Goal: Transaction & Acquisition: Book appointment/travel/reservation

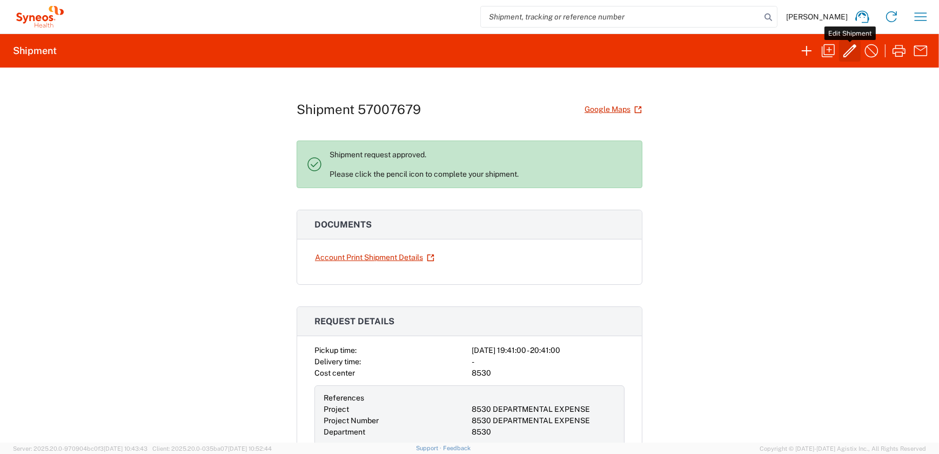
click at [845, 50] on icon "button" at bounding box center [850, 50] width 17 height 17
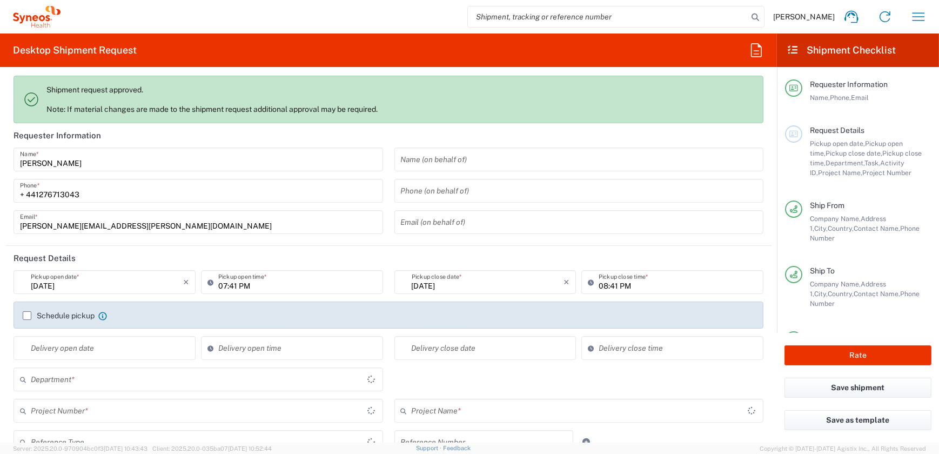
type input "Residential/Home"
type input "Envelope"
type input "8530 DEPARTMENTAL EXPENSE"
type input "[GEOGRAPHIC_DATA]"
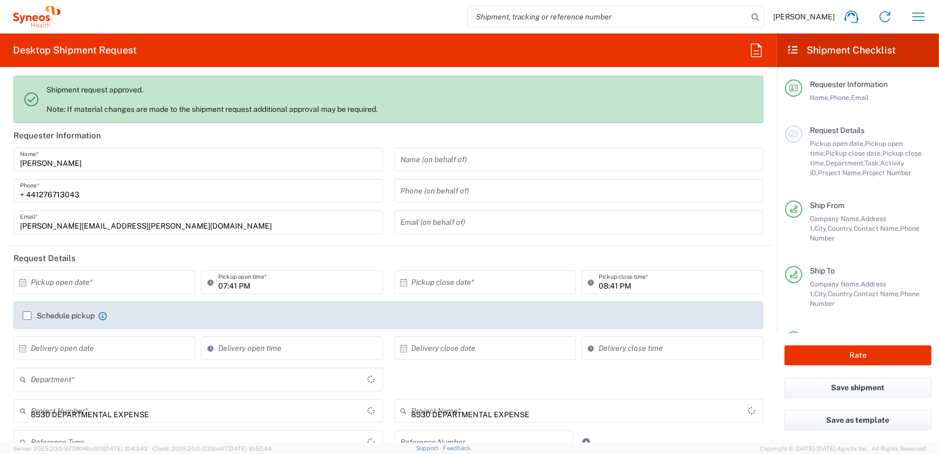
type input "[GEOGRAPHIC_DATA]"
type input "Delivery Duty Paid"
type input "[GEOGRAPHIC_DATA]"
type input "8530"
click at [837, 352] on button "Rate" at bounding box center [858, 355] width 147 height 20
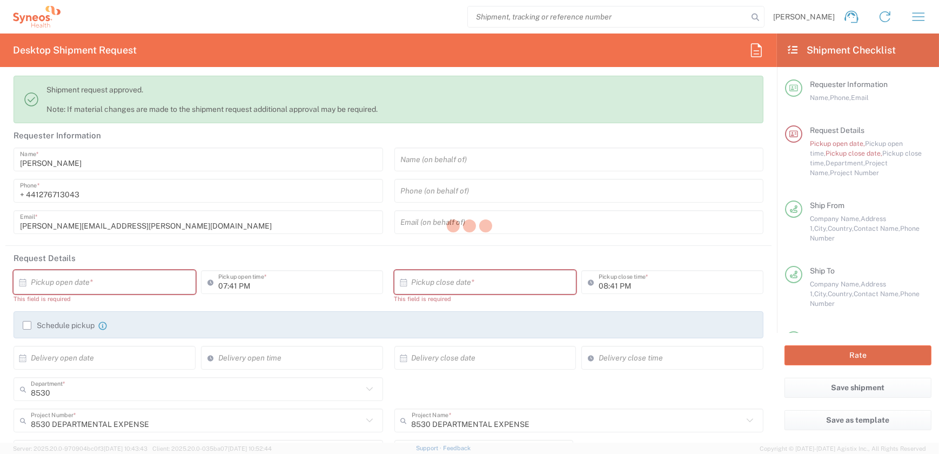
type input "Syneos Health UK Limited"
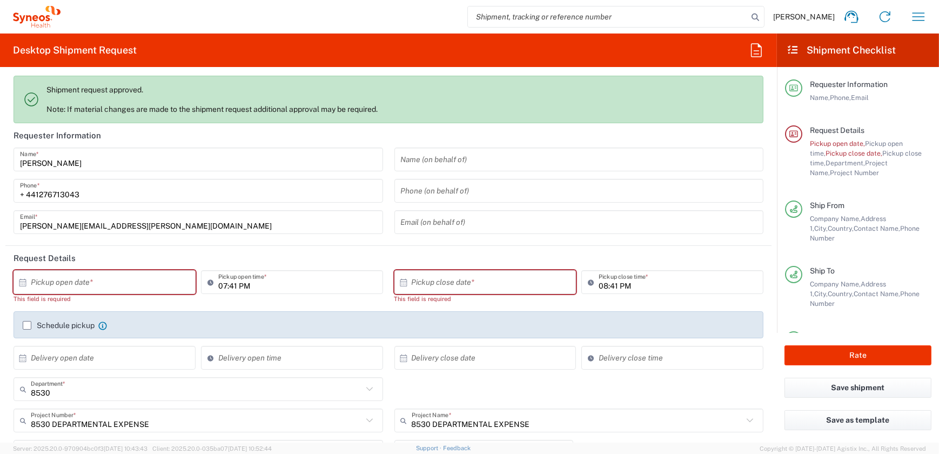
click at [156, 281] on input "text" at bounding box center [107, 282] width 152 height 19
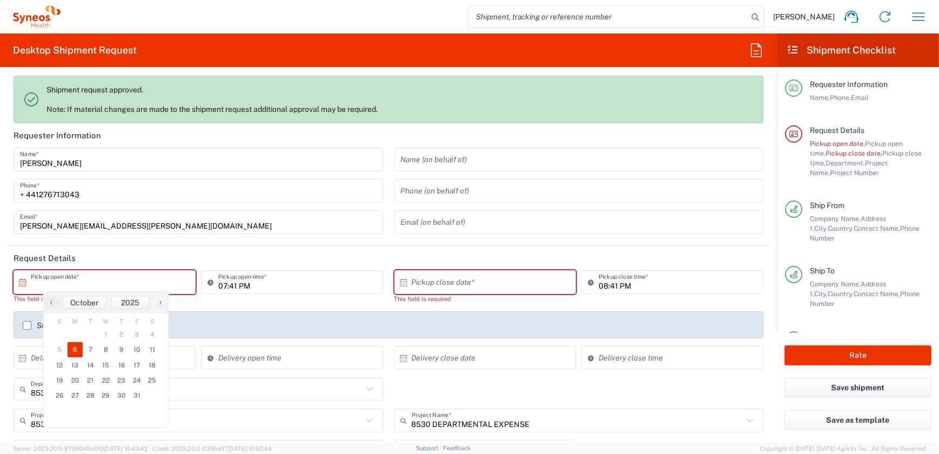
click at [75, 352] on span "6" at bounding box center [76, 349] width 16 height 15
type input "[DATE]"
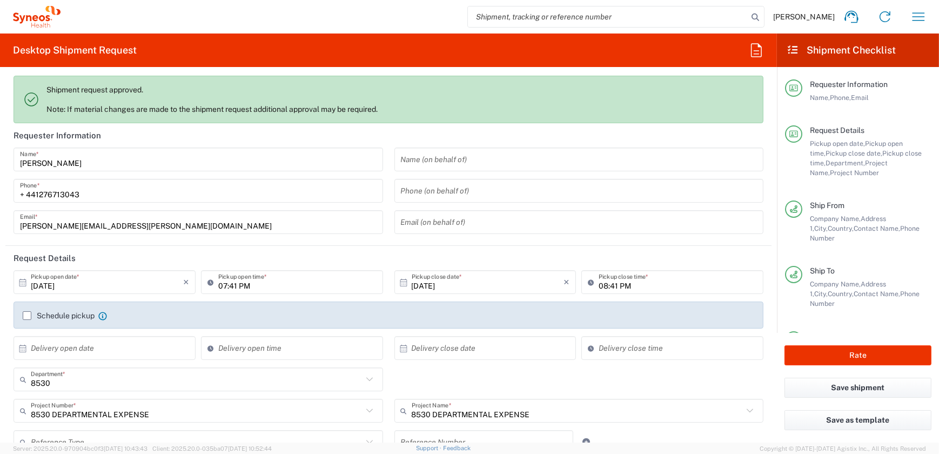
click at [458, 282] on input "[DATE]" at bounding box center [488, 282] width 152 height 19
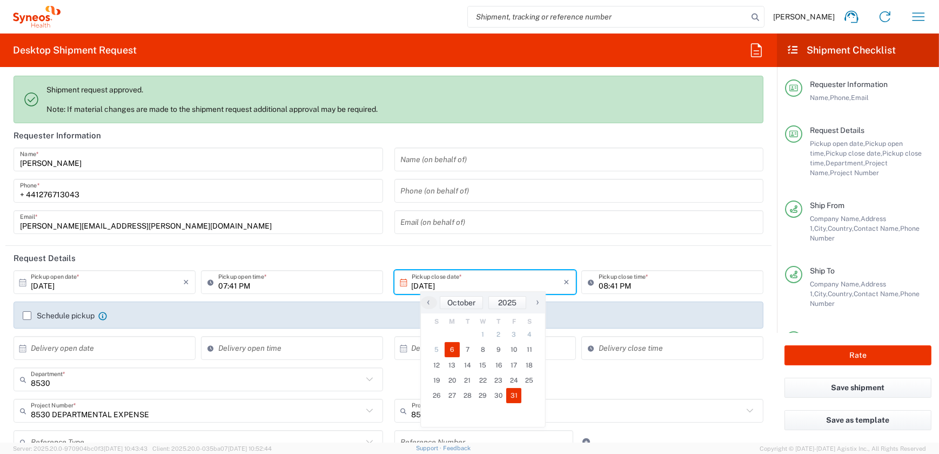
click at [510, 393] on span "31" at bounding box center [514, 395] width 16 height 15
type input "[DATE]"
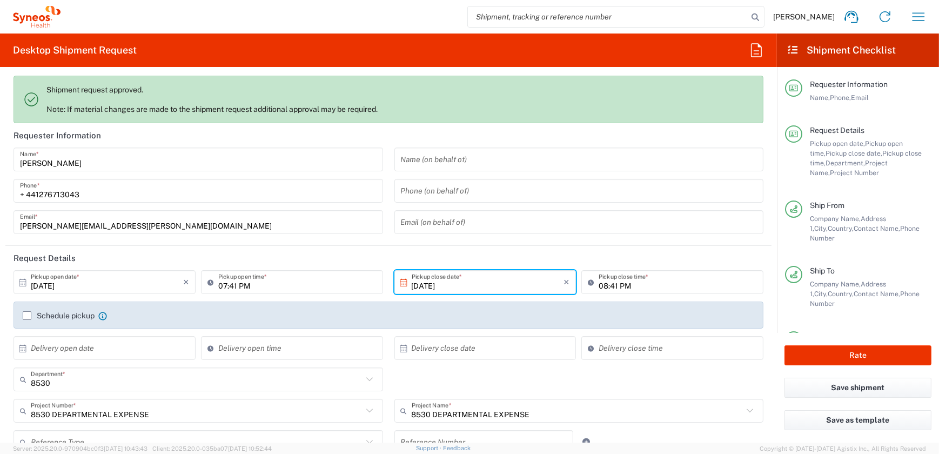
click at [483, 282] on input "[DATE]" at bounding box center [488, 282] width 152 height 19
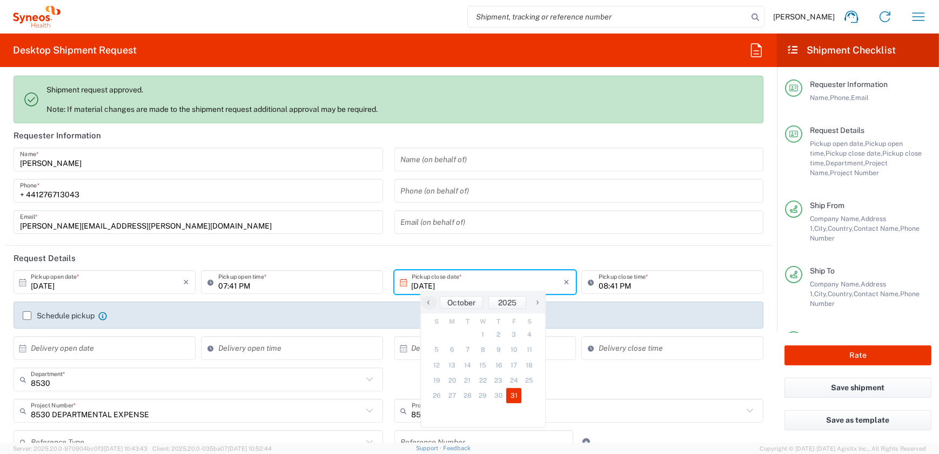
click at [450, 349] on span "6" at bounding box center [453, 349] width 16 height 15
click at [95, 284] on input "[DATE]" at bounding box center [107, 282] width 152 height 19
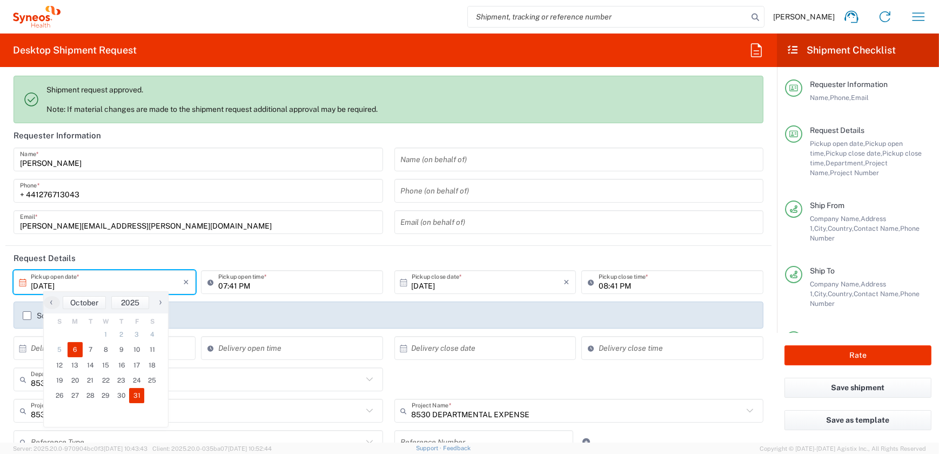
click at [74, 347] on span "6" at bounding box center [76, 349] width 16 height 15
type input "[DATE]"
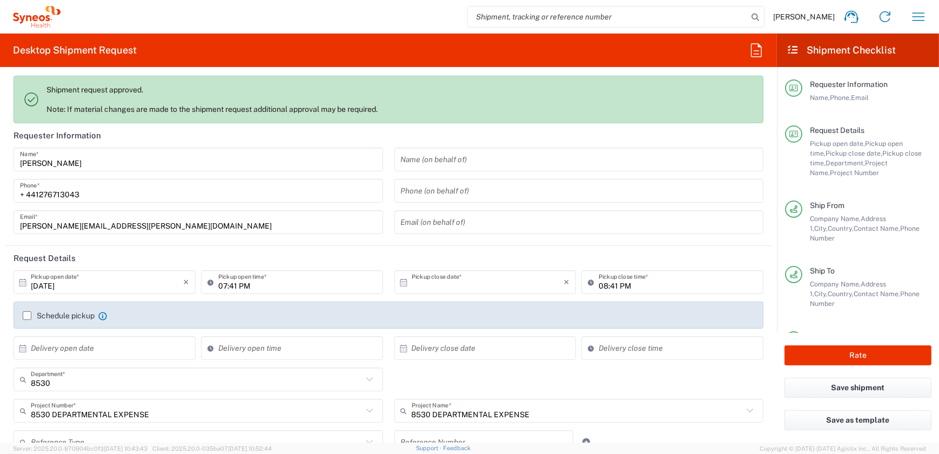
type input "[DATE]"
click at [868, 351] on button "Rate" at bounding box center [858, 355] width 147 height 20
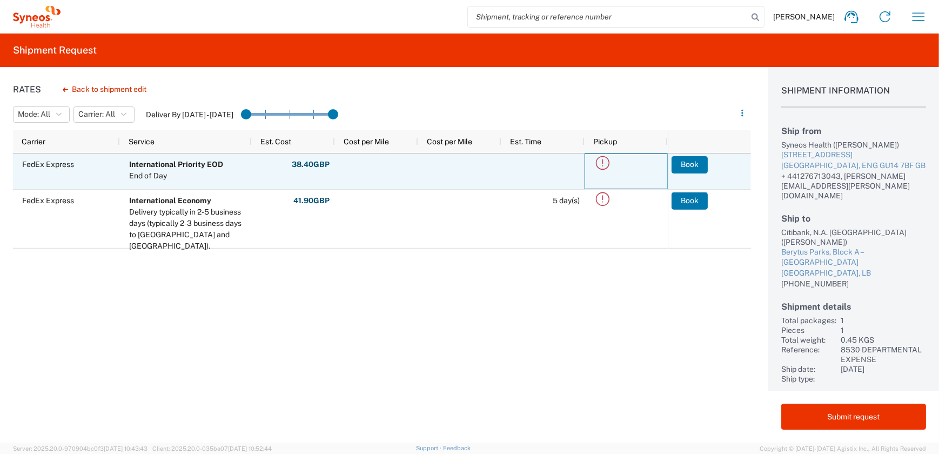
click at [604, 164] on icon at bounding box center [603, 163] width 18 height 18
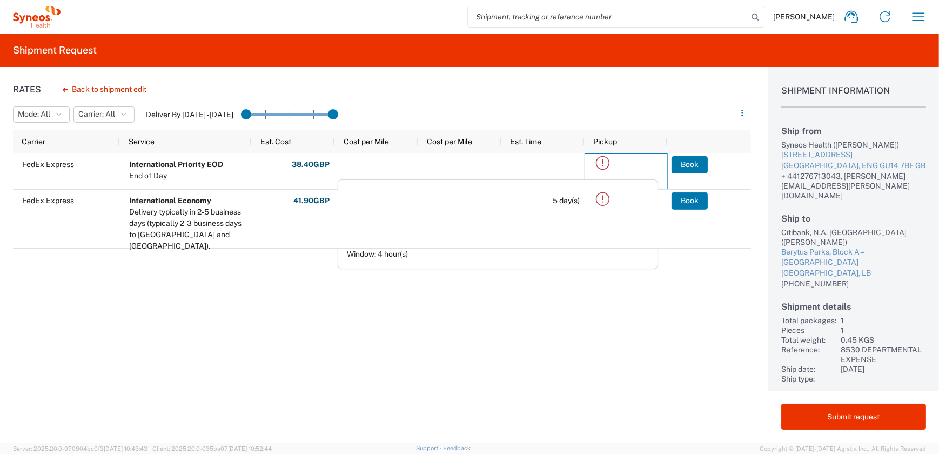
click at [610, 322] on div "FedEx Express International Priority EOD End of Day 38.40 GBP FEE_TYPES.OTHER: …" at bounding box center [340, 239] width 655 height 173
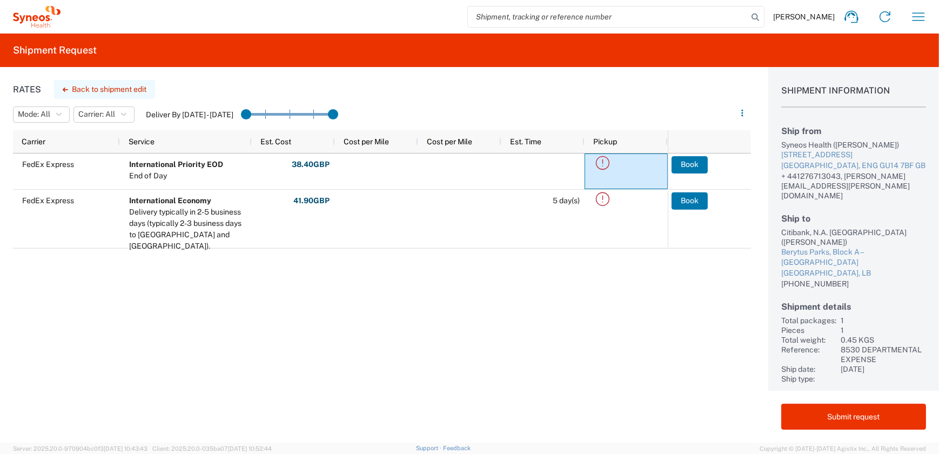
click at [121, 90] on button "Back to shipment edit" at bounding box center [104, 89] width 101 height 19
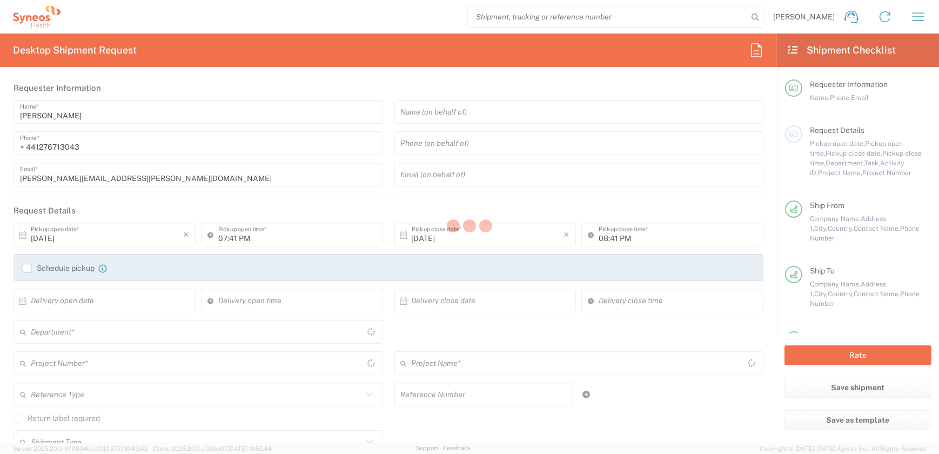
type input "8530 DEPARTMENTAL EXPENSE"
type input "[GEOGRAPHIC_DATA]"
type input "Envelope"
type input "8530"
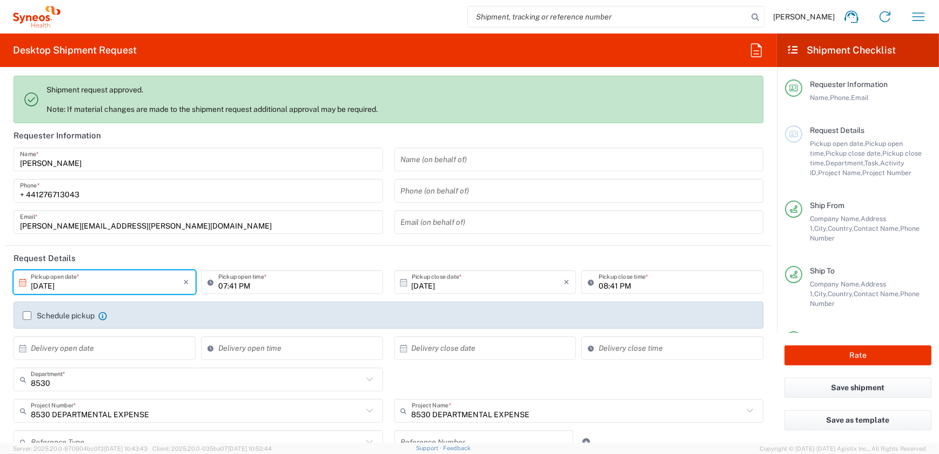
click at [71, 275] on input "[DATE]" at bounding box center [107, 282] width 152 height 19
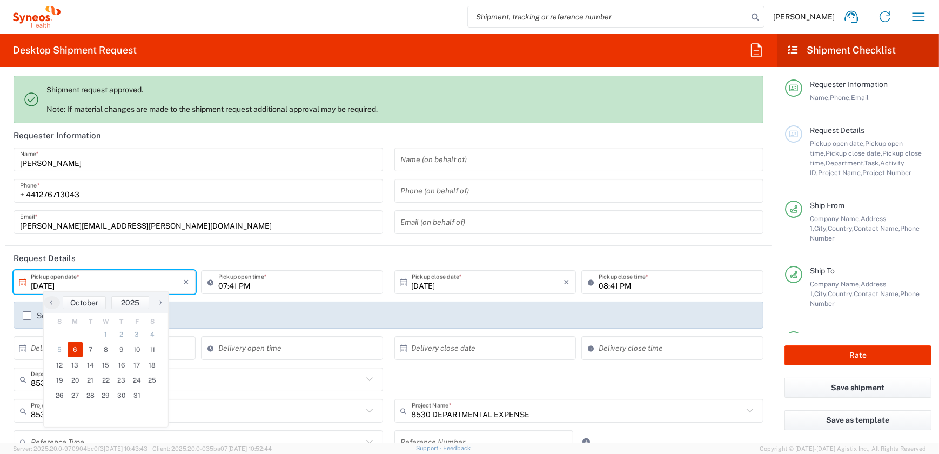
click at [71, 275] on input "[DATE]" at bounding box center [107, 282] width 152 height 19
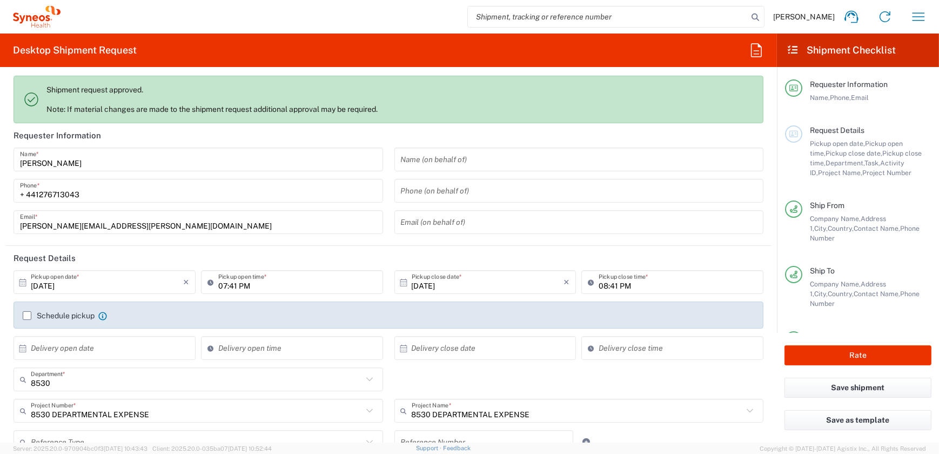
click at [149, 258] on header "Request Details" at bounding box center [388, 258] width 766 height 24
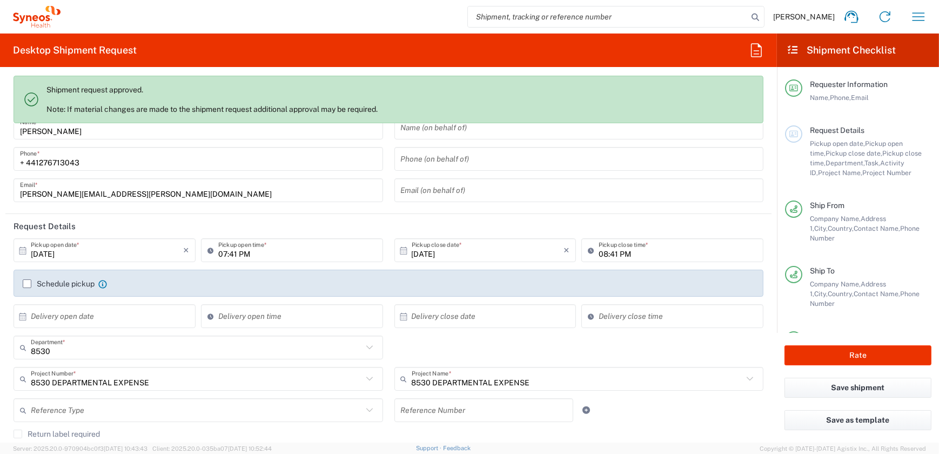
scroll to position [49, 0]
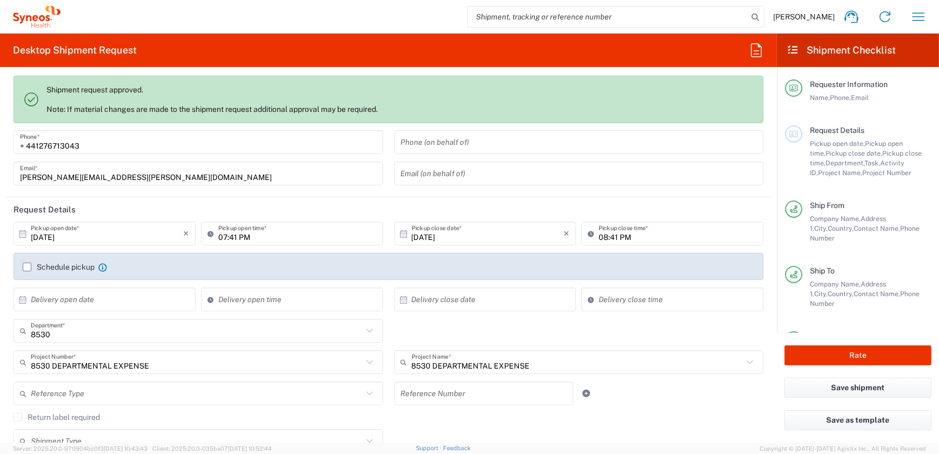
click at [28, 266] on label "Schedule pickup" at bounding box center [59, 267] width 72 height 9
click at [27, 267] on input "Schedule pickup" at bounding box center [27, 267] width 0 height 0
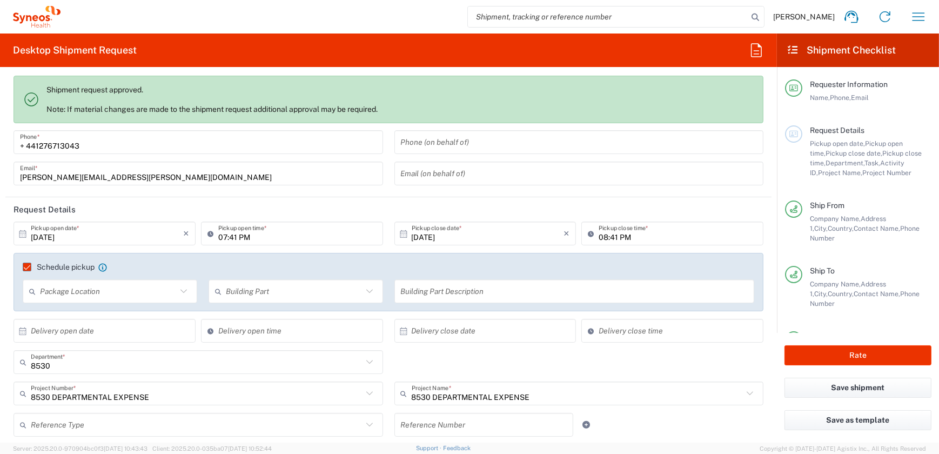
click at [28, 266] on label "Schedule pickup" at bounding box center [59, 267] width 72 height 9
click at [22, 267] on input "Schedule pickup" at bounding box center [22, 267] width 0 height 0
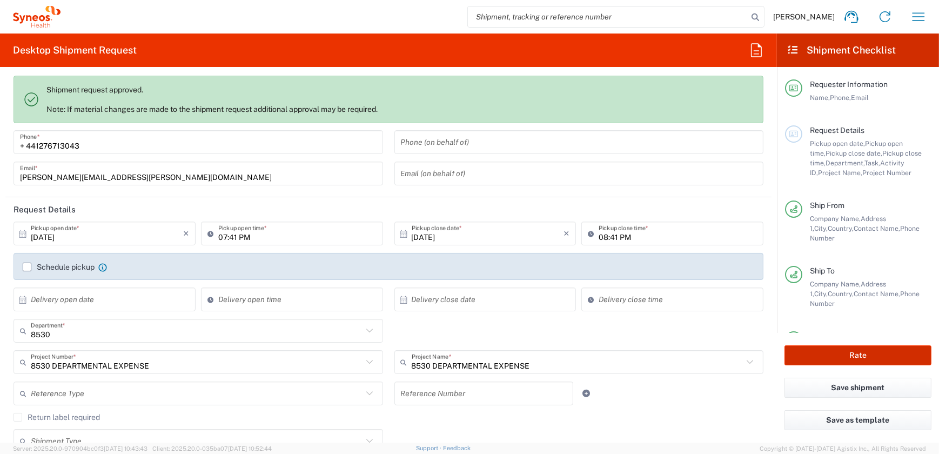
click at [882, 351] on button "Rate" at bounding box center [858, 355] width 147 height 20
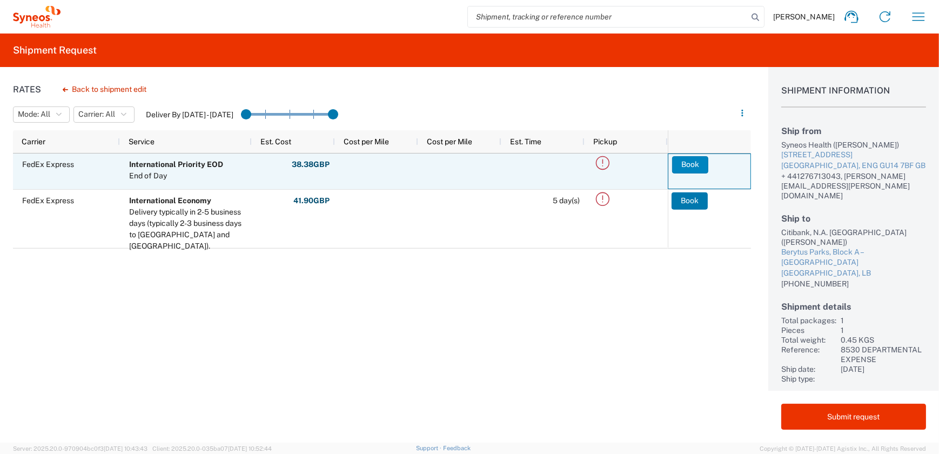
click at [684, 163] on button "Book" at bounding box center [690, 164] width 36 height 17
